Goal: Find specific page/section: Find specific page/section

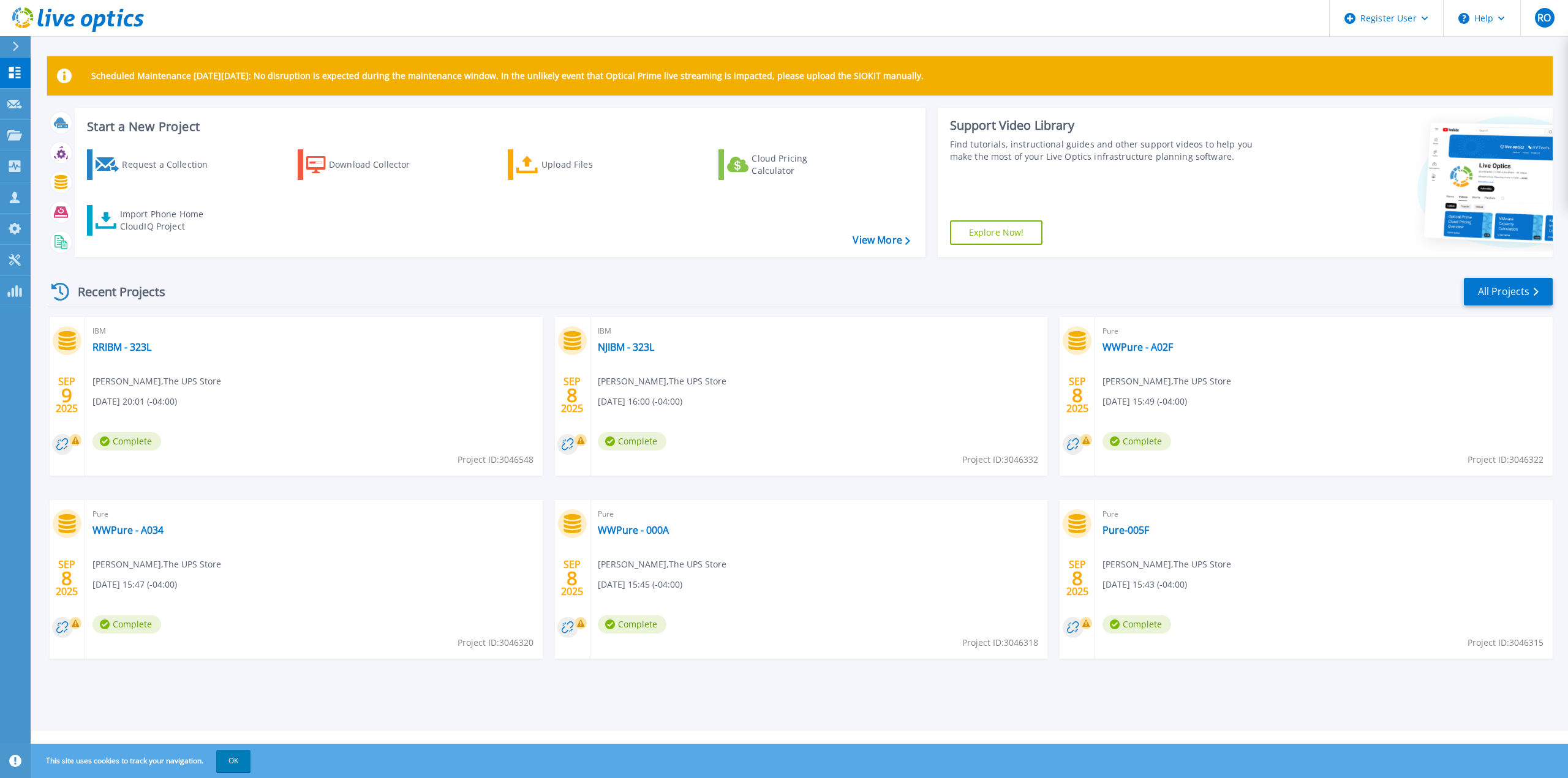
click at [546, 78] on p "Scheduled Maintenance [DATE][DATE]: No disruption is expected during the mainte…" at bounding box center [507, 75] width 832 height 10
click at [703, 76] on p "Scheduled Maintenance [DATE][DATE]: No disruption is expected during the mainte…" at bounding box center [507, 75] width 832 height 10
